Goal: Submit feedback/report problem: Submit feedback/report problem

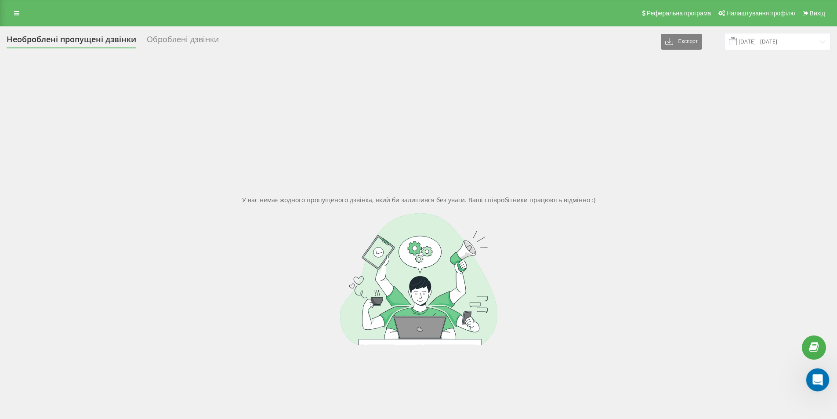
click at [824, 386] on div "Відкрити програму для спілкування Intercom" at bounding box center [816, 378] width 29 height 29
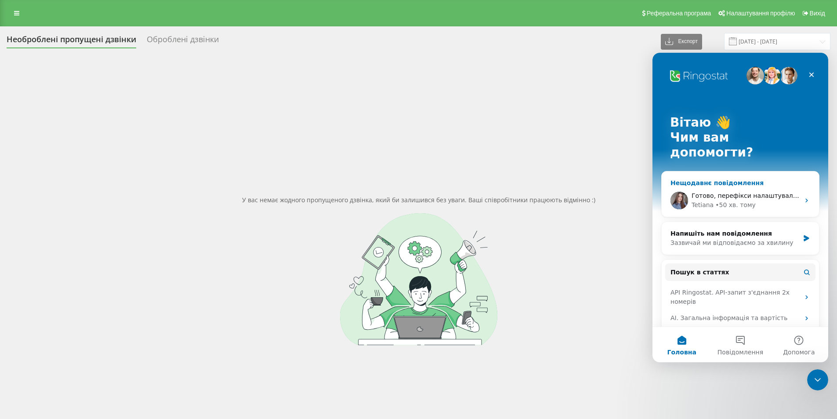
click at [757, 191] on div "Готово, перефікси налаштувала, тепер щоб обрати номер +380678727164 в момент на…" at bounding box center [746, 195] width 108 height 9
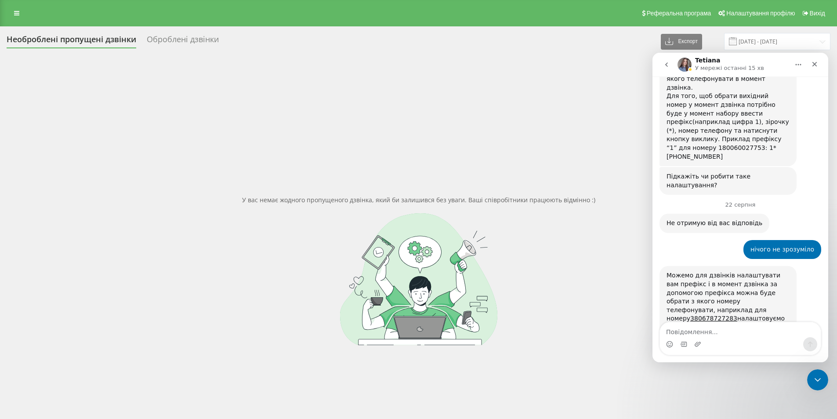
scroll to position [714, 0]
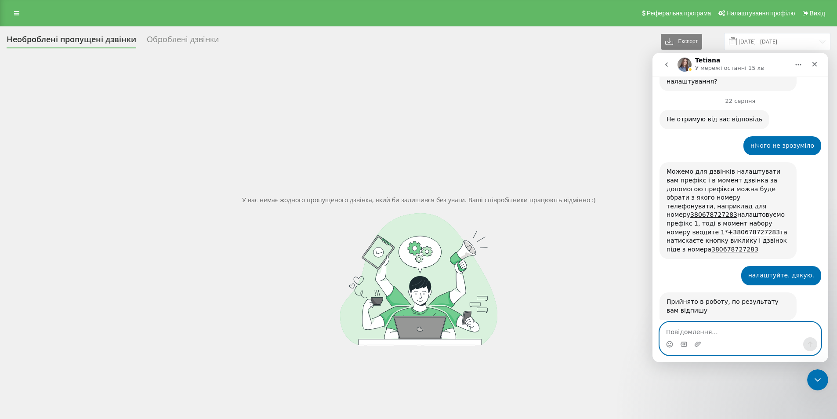
click at [690, 330] on textarea "Повідомлення..." at bounding box center [740, 329] width 161 height 15
type textarea "можете зателефонувати?"
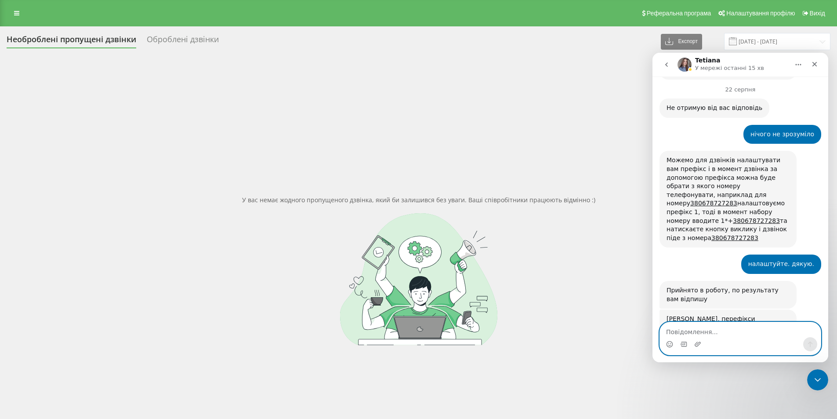
click at [718, 336] on textarea "Повідомлення..." at bounding box center [740, 329] width 161 height 15
type textarea "0678727164"
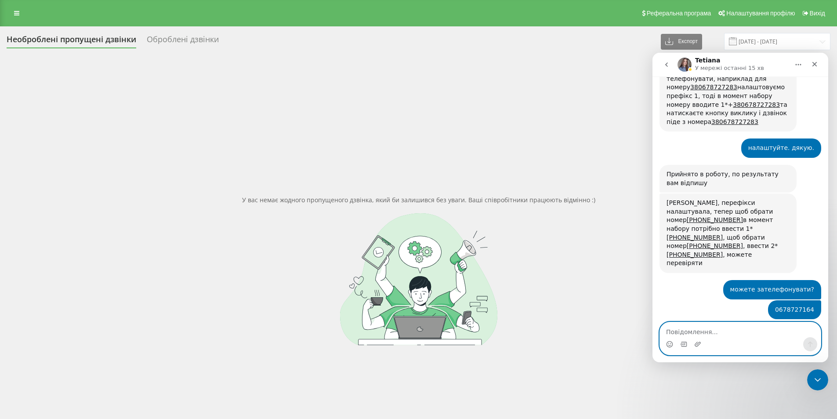
scroll to position [879, 0]
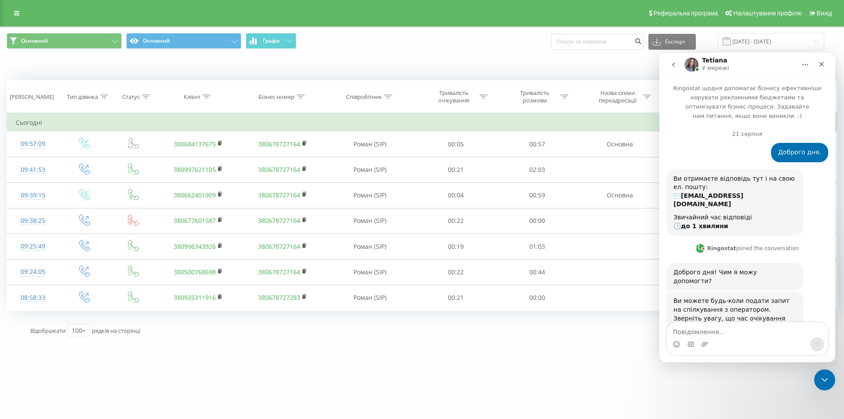
scroll to position [780, 0]
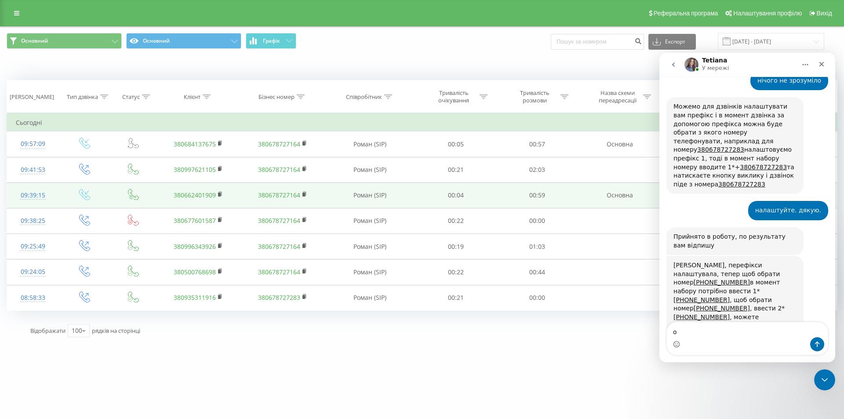
type textarea "ок"
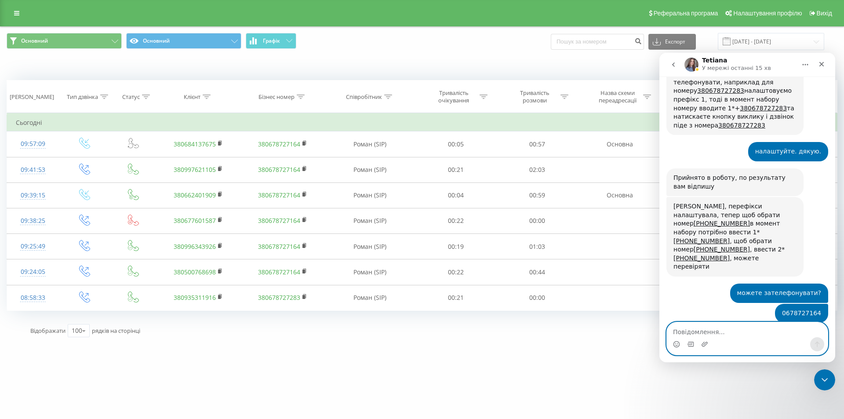
scroll to position [841, 0]
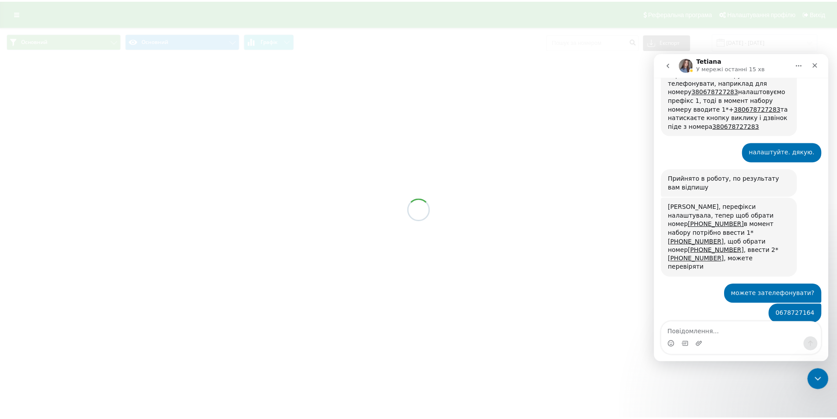
scroll to position [841, 0]
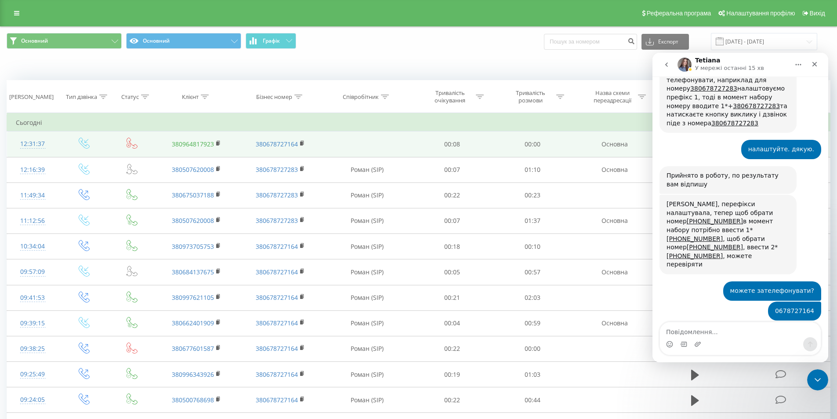
click at [194, 146] on link "380964817923" at bounding box center [193, 144] width 42 height 8
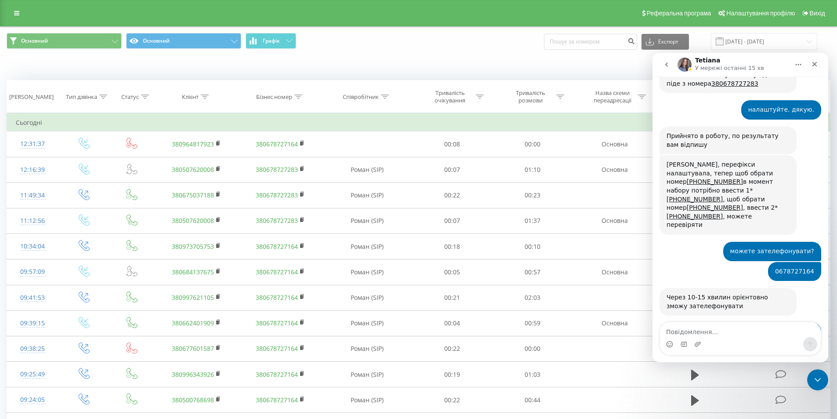
scroll to position [899, 0]
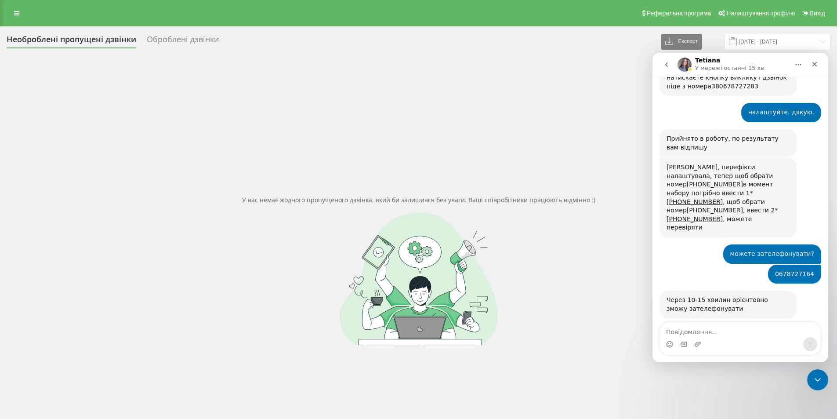
scroll to position [879, 0]
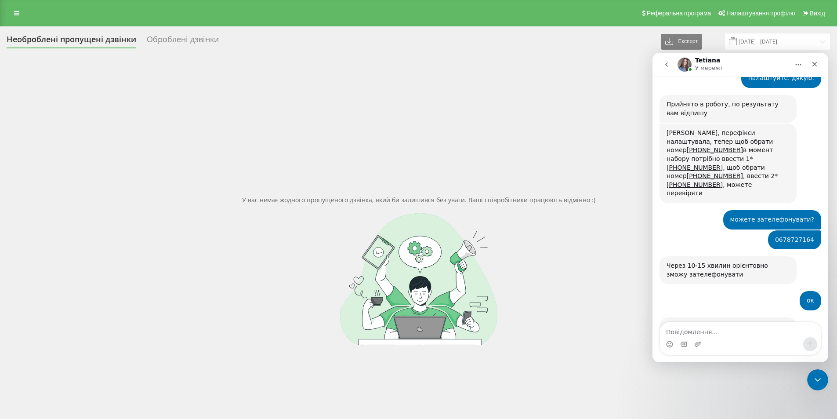
scroll to position [1048, 0]
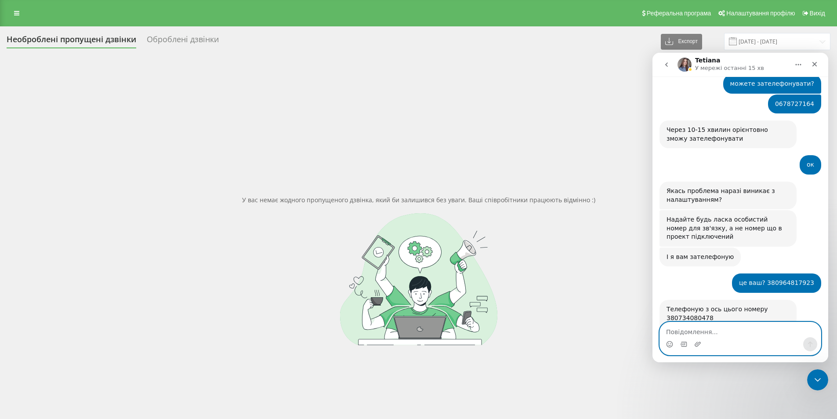
click at [706, 327] on textarea "Повідомлення..." at bounding box center [740, 329] width 161 height 15
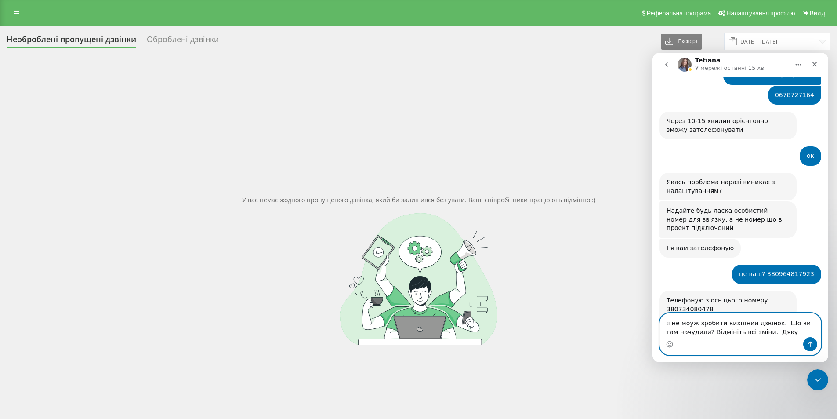
type textarea "я не моуж зробити вихідний дзвінок. Шо ви там начудили? Відмініть всі зміни. Дя…"
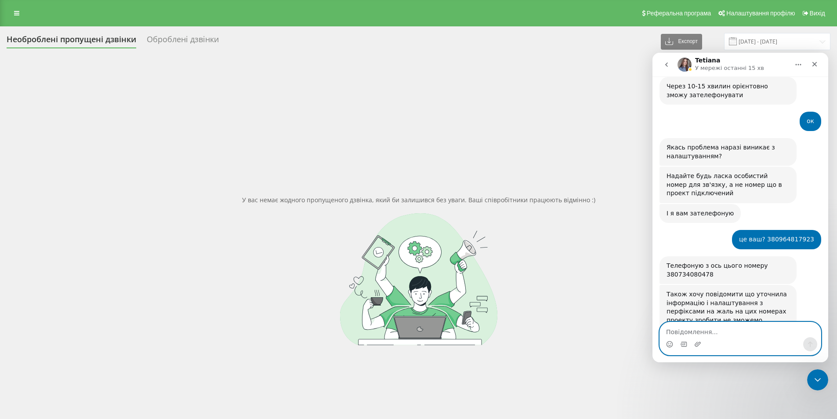
click at [696, 331] on textarea "Повідомлення..." at bounding box center [740, 329] width 161 height 15
type textarea "пише немаєє номера на вихідні дзвіники"
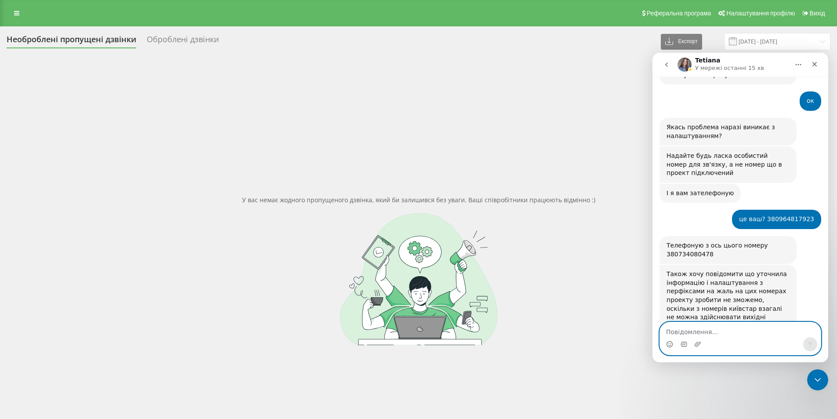
scroll to position [863, 0]
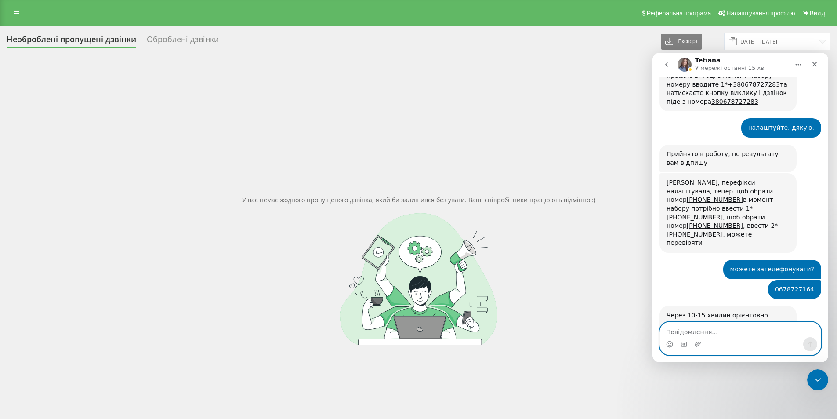
click at [725, 333] on textarea "Повідомлення..." at bounding box center [740, 329] width 161 height 15
type textarea "н"
type textarea "особистий зараз не доступний"
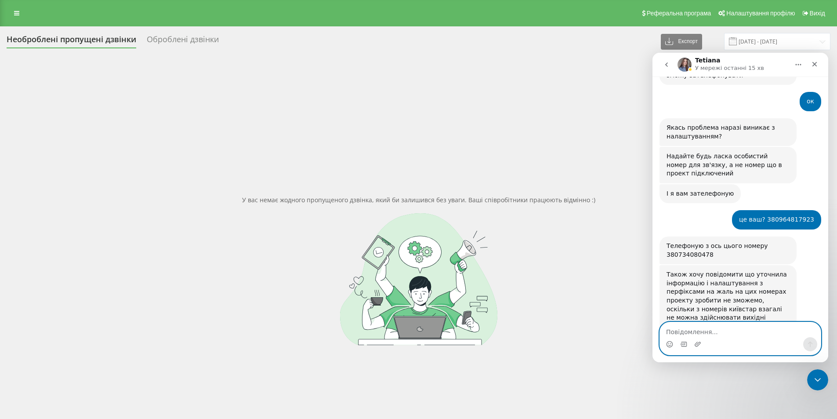
scroll to position [1132, 0]
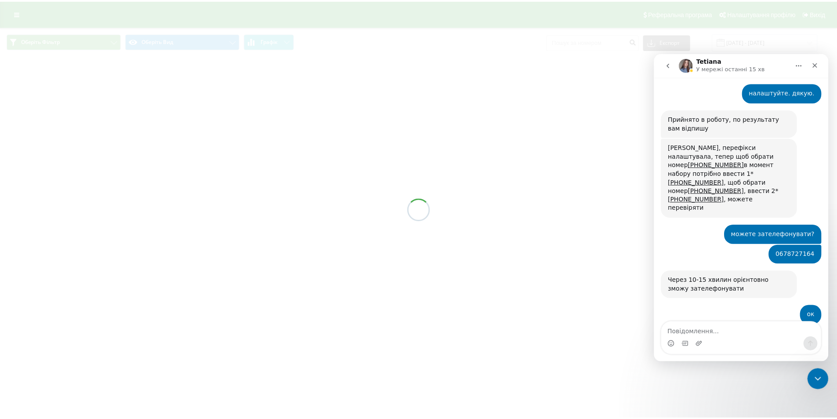
scroll to position [899, 0]
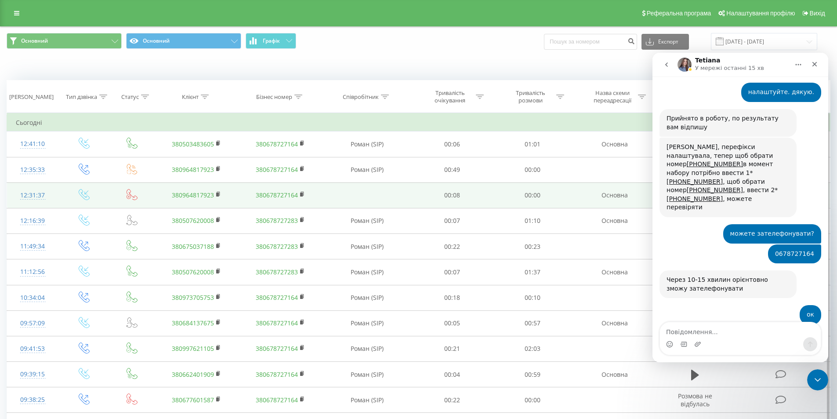
click at [202, 196] on link "380964817923" at bounding box center [193, 195] width 42 height 8
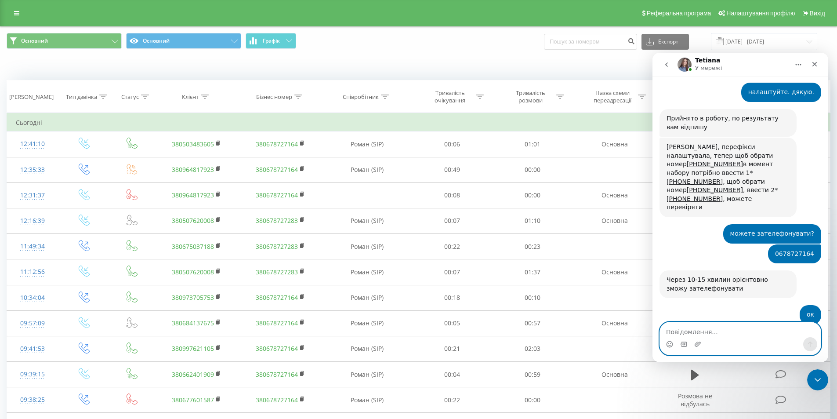
click at [689, 334] on textarea "Повідомлення..." at bounding box center [740, 329] width 161 height 15
type textarea "це ваш? 380964817923"
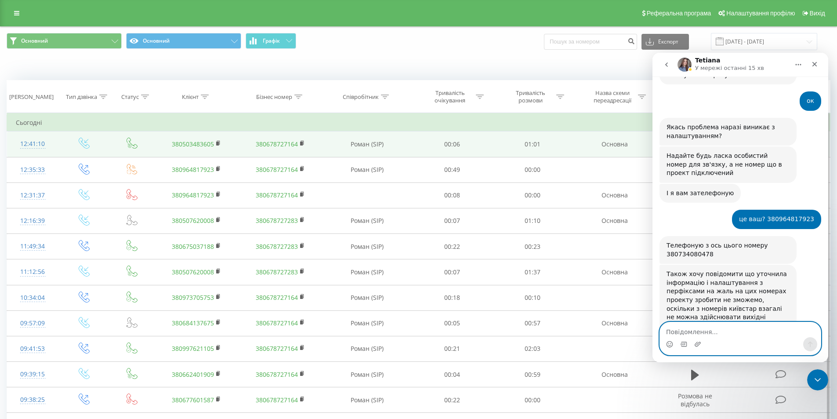
scroll to position [1132, 0]
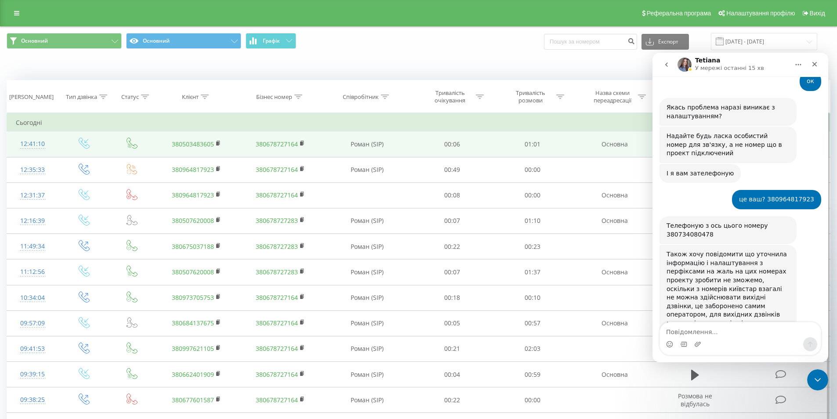
click at [199, 146] on link "380503483605" at bounding box center [193, 144] width 42 height 8
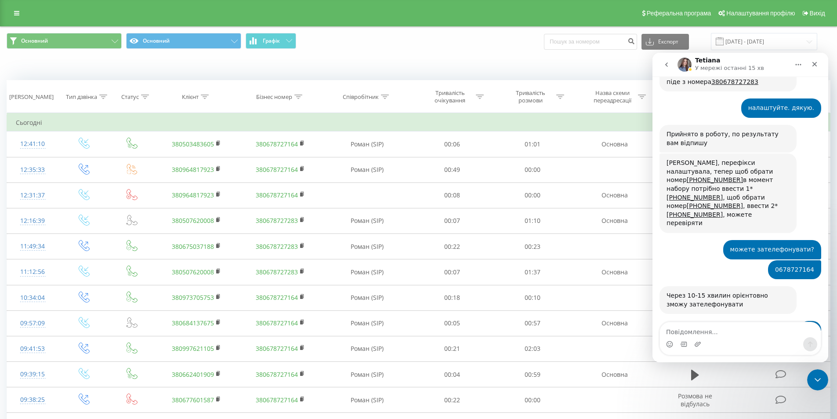
scroll to position [634, 0]
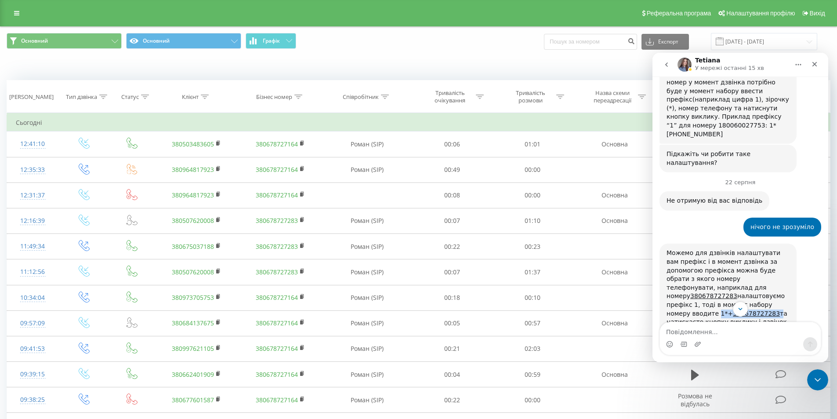
drag, startPoint x: 743, startPoint y: 225, endPoint x: 690, endPoint y: 226, distance: 53.2
click at [690, 249] on div "Можемо для дзвінків налаштувати вам префікс і в момент дзвінка за допомогою пре…" at bounding box center [728, 292] width 123 height 86
copy div "1*+ 380678727283"
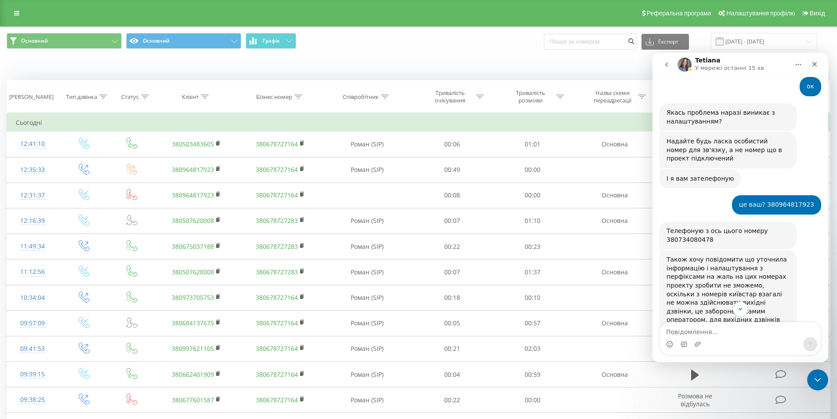
scroll to position [1141, 0]
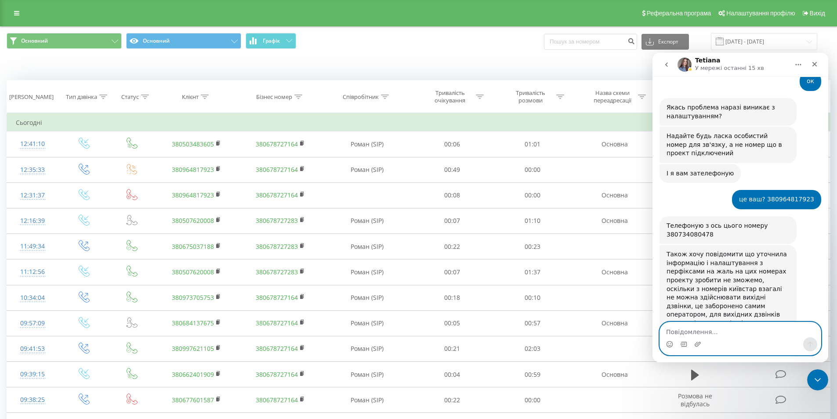
click at [699, 335] on textarea "Повідомлення..." at bounding box center [740, 329] width 161 height 15
type textarea "?"
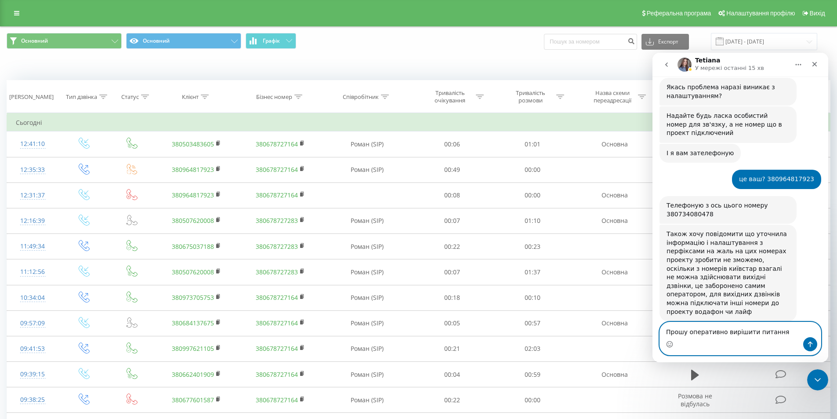
type textarea "Прошу оперативно вирішити питання!"
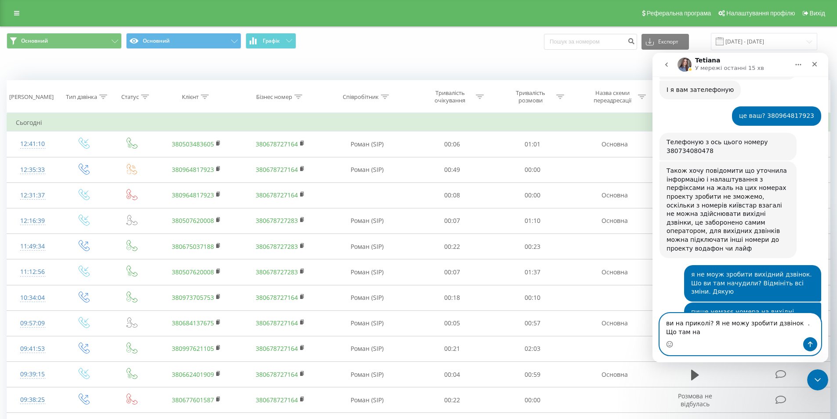
scroll to position [1233, 0]
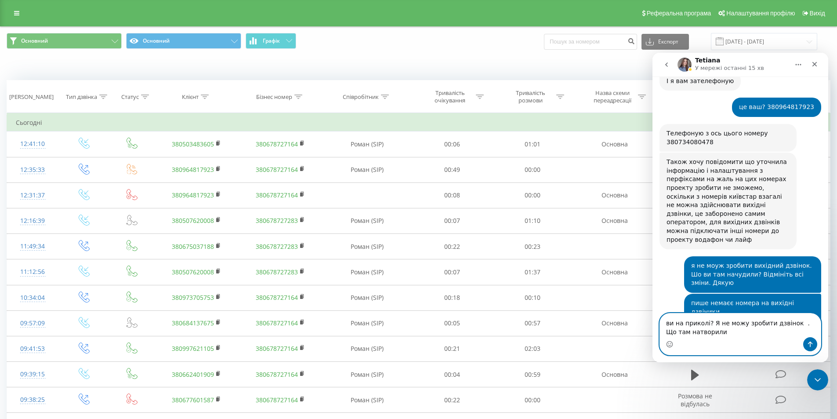
type textarea "ви на приколі? Я не можу зробити дзвінок . Що там натворили?"
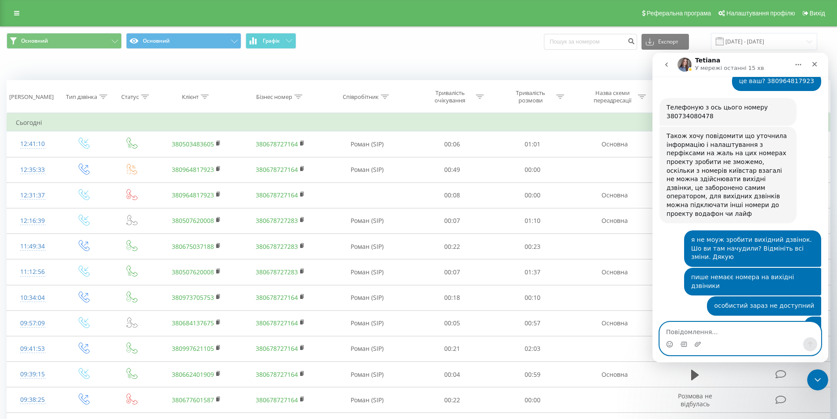
scroll to position [1259, 0]
type textarea "поверніть все як було"
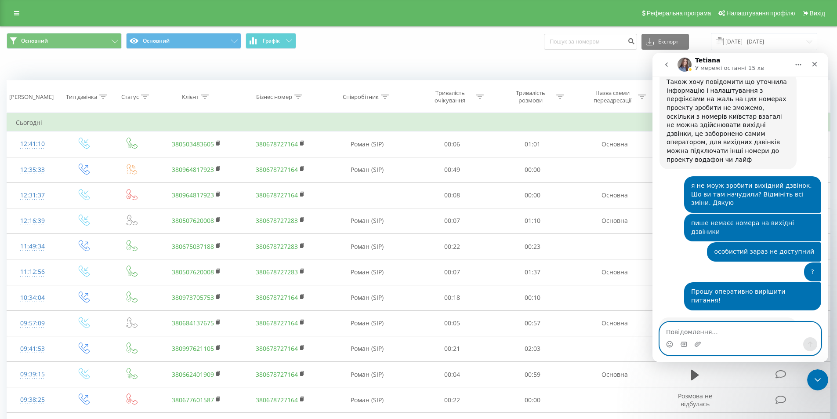
scroll to position [1279, 0]
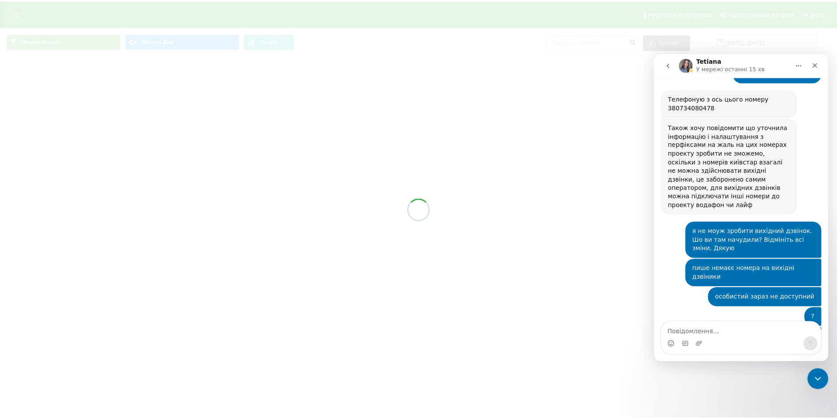
scroll to position [1270, 0]
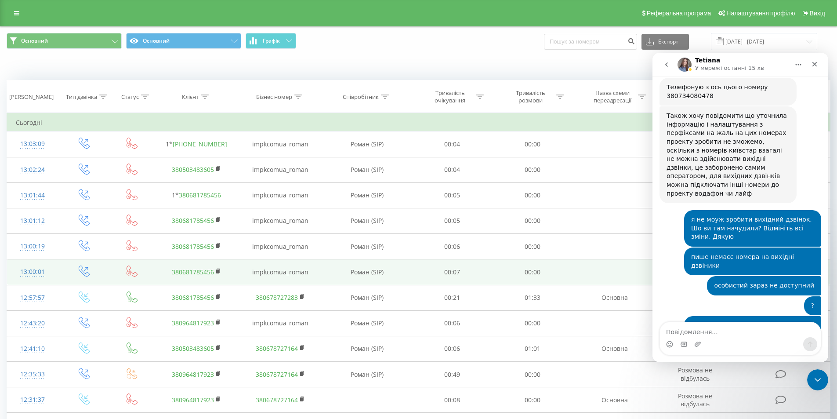
click at [195, 273] on link "380681785456" at bounding box center [193, 272] width 42 height 8
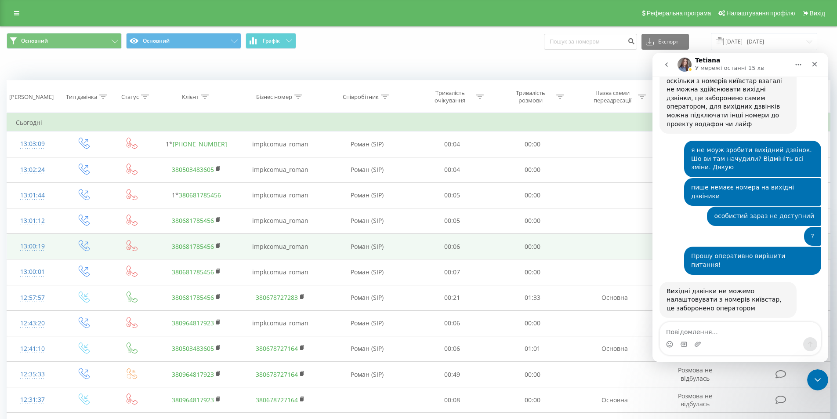
scroll to position [1348, 0]
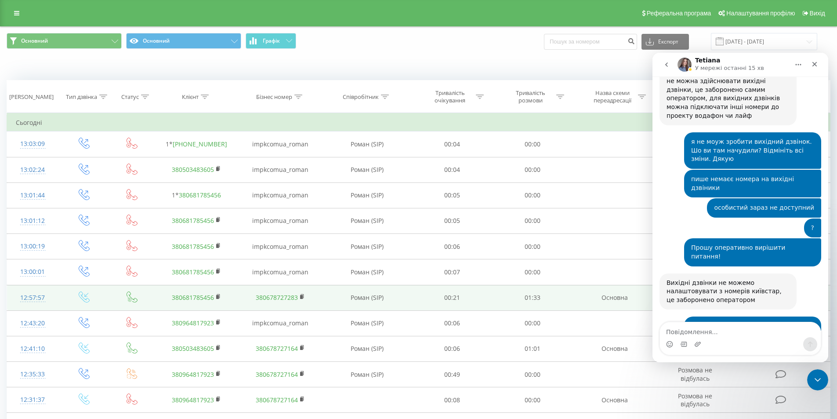
click at [188, 298] on link "380681785456" at bounding box center [193, 297] width 42 height 8
click at [195, 298] on link "380681785456" at bounding box center [193, 297] width 42 height 8
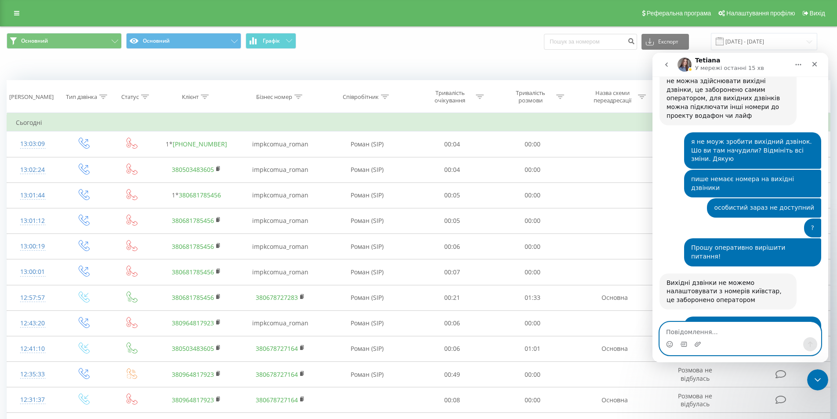
click at [697, 332] on textarea "Повідомлення..." at bounding box center [740, 329] width 161 height 15
type textarea "в"
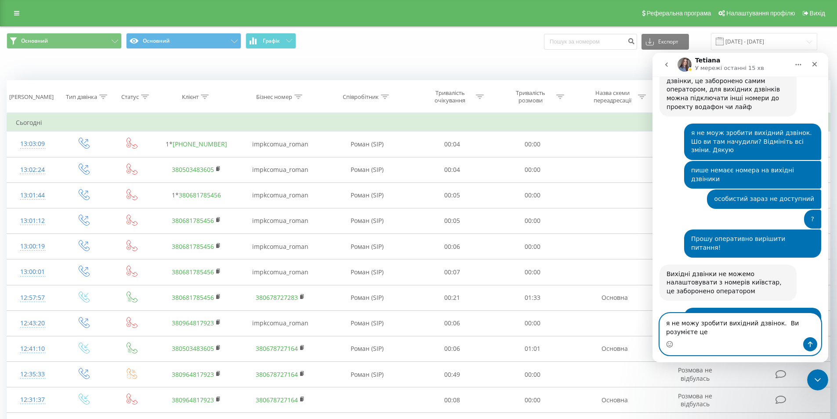
type textarea "я не можу зробити вихідний дзвінок. Ви розумієте це?"
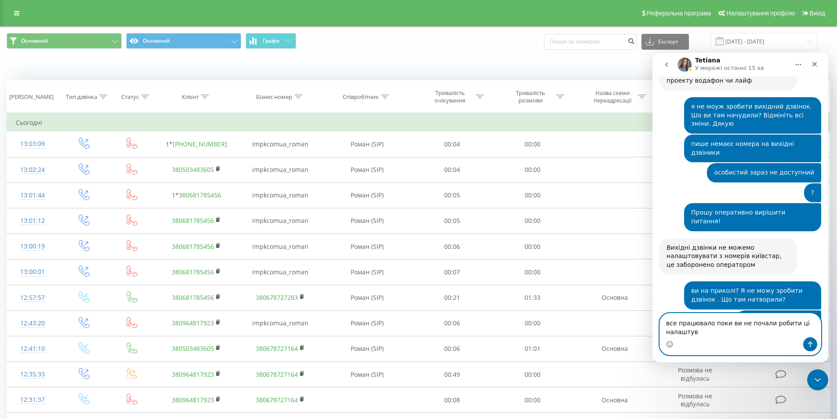
scroll to position [1392, 0]
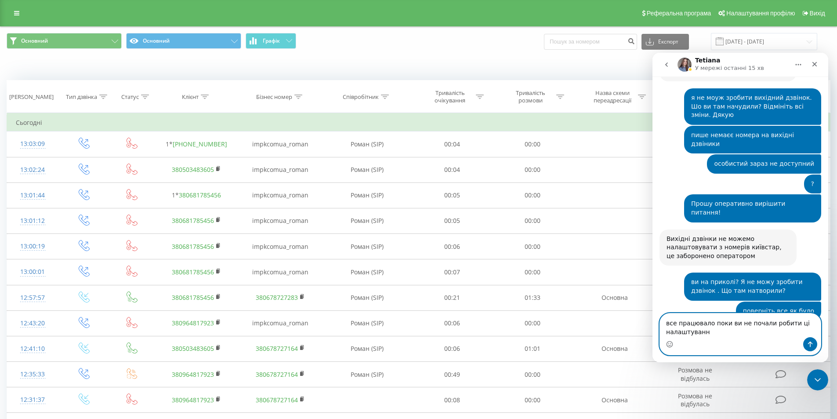
type textarea "все працювало поки ви не почали робити ці налаштування"
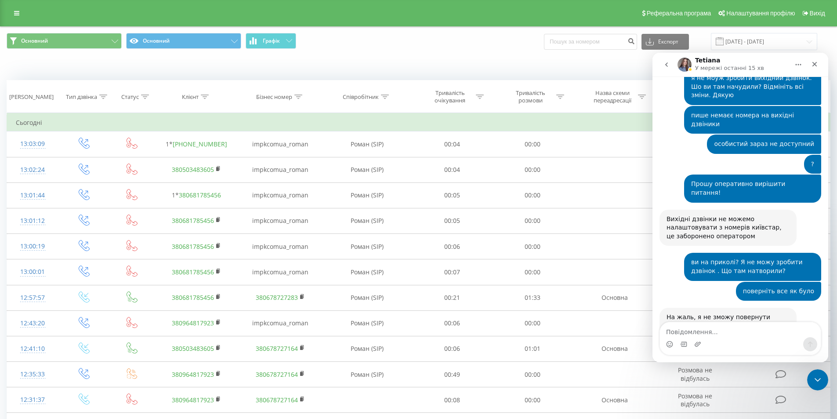
click at [460, 47] on div "Основний Основний Графік Експорт .csv .xls .xlsx 22.08.2025 - 22.08.2025" at bounding box center [419, 41] width 824 height 17
click at [816, 60] on div "Закрити" at bounding box center [815, 64] width 16 height 16
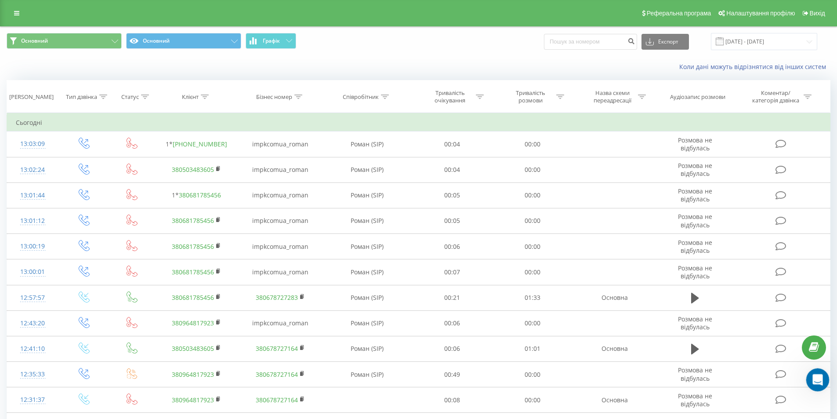
click at [819, 386] on div "Відкрити програму для спілкування Intercom" at bounding box center [816, 378] width 29 height 29
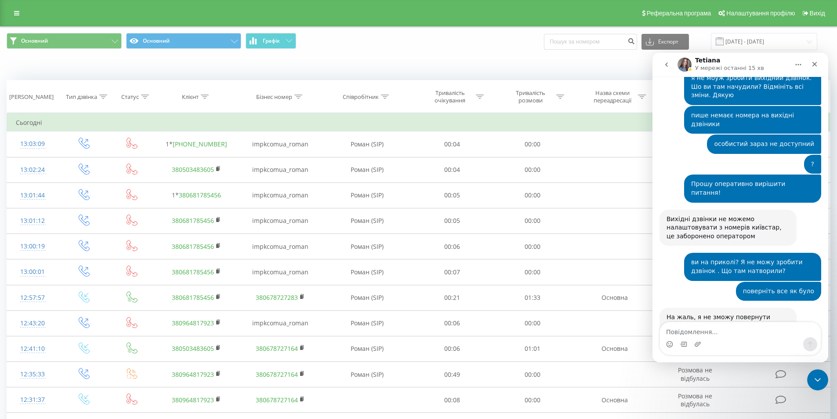
click at [475, 50] on div "Основний Основний Графік Експорт .csv .xls .xlsx 22.08.2025 - 22.08.2025" at bounding box center [419, 41] width 824 height 17
click at [684, 62] on img "Месенджер Intercom" at bounding box center [685, 65] width 14 height 14
